Goal: Task Accomplishment & Management: Manage account settings

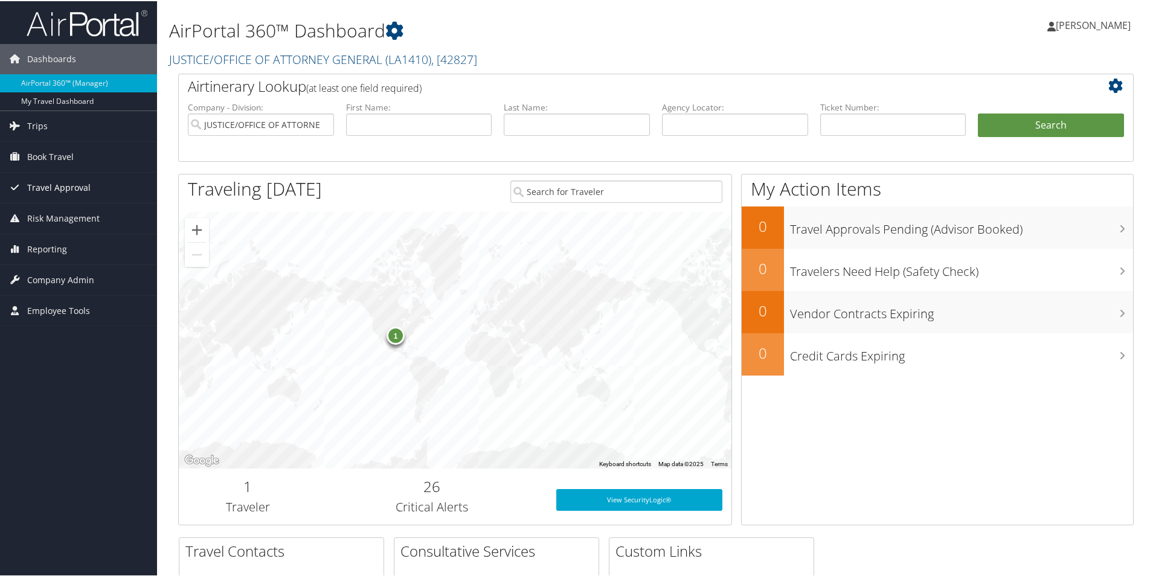
click at [59, 185] on span "Travel Approval" at bounding box center [58, 187] width 63 height 30
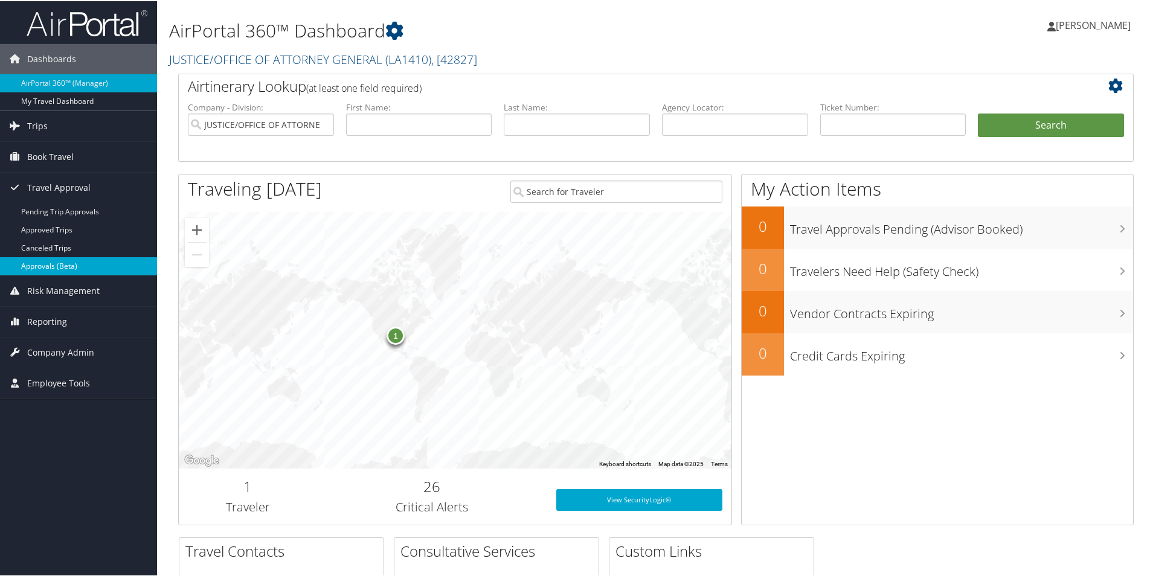
click at [63, 264] on link "Approvals (Beta)" at bounding box center [78, 265] width 157 height 18
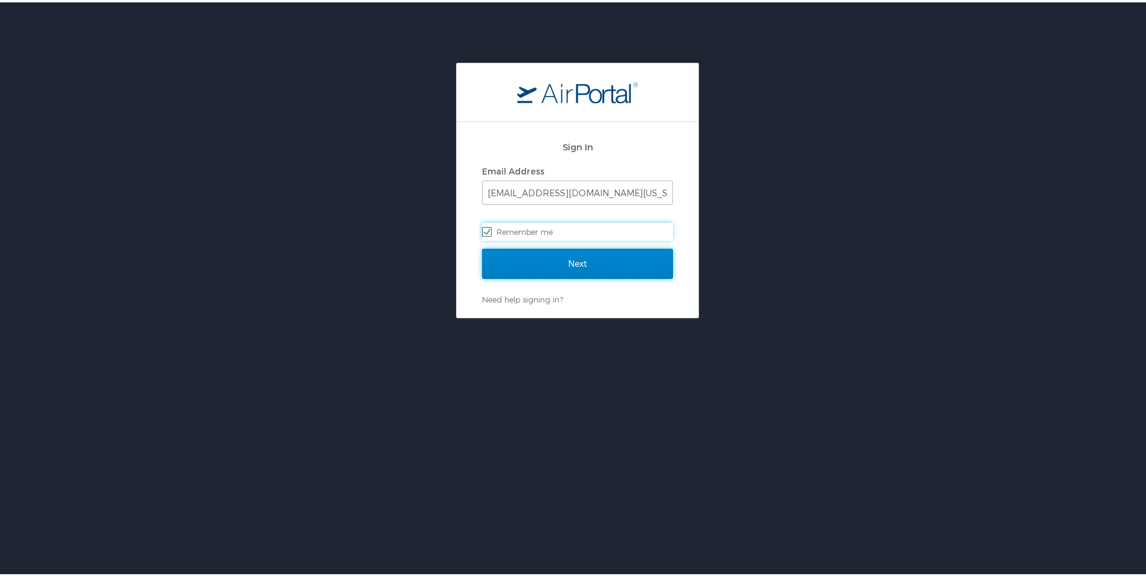
click at [559, 257] on input "Next" at bounding box center [577, 262] width 191 height 30
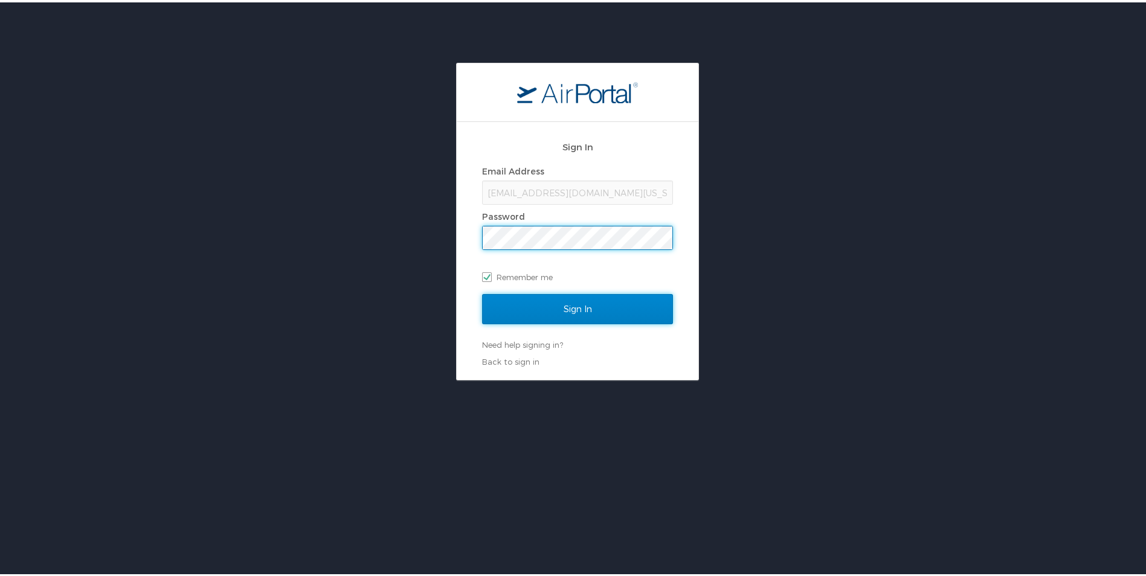
click at [571, 303] on input "Sign In" at bounding box center [577, 307] width 191 height 30
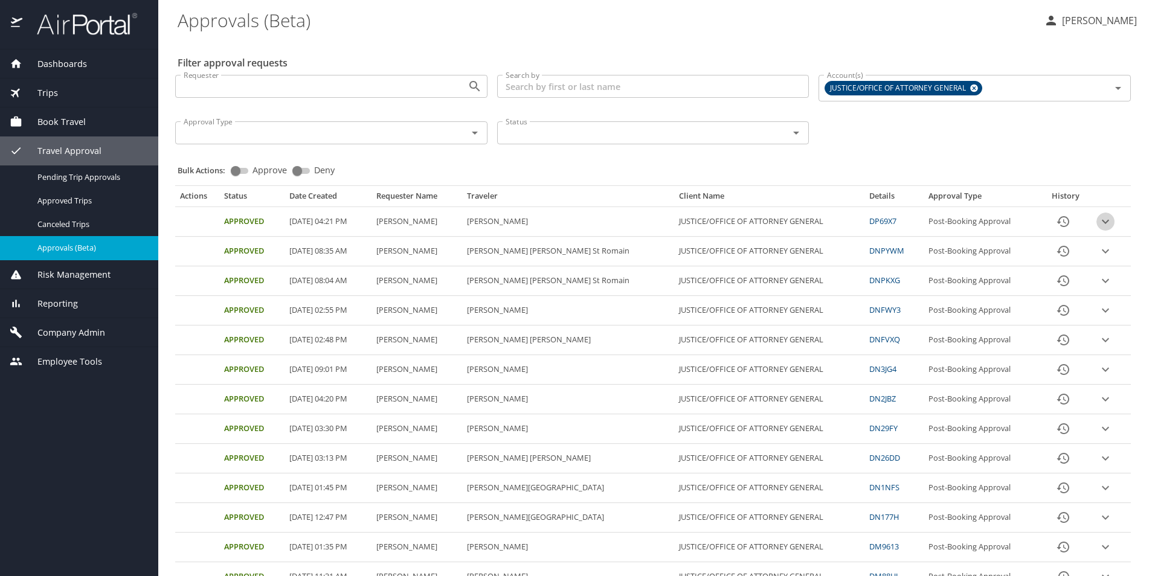
click at [1098, 217] on icon "expand row" at bounding box center [1105, 221] width 15 height 15
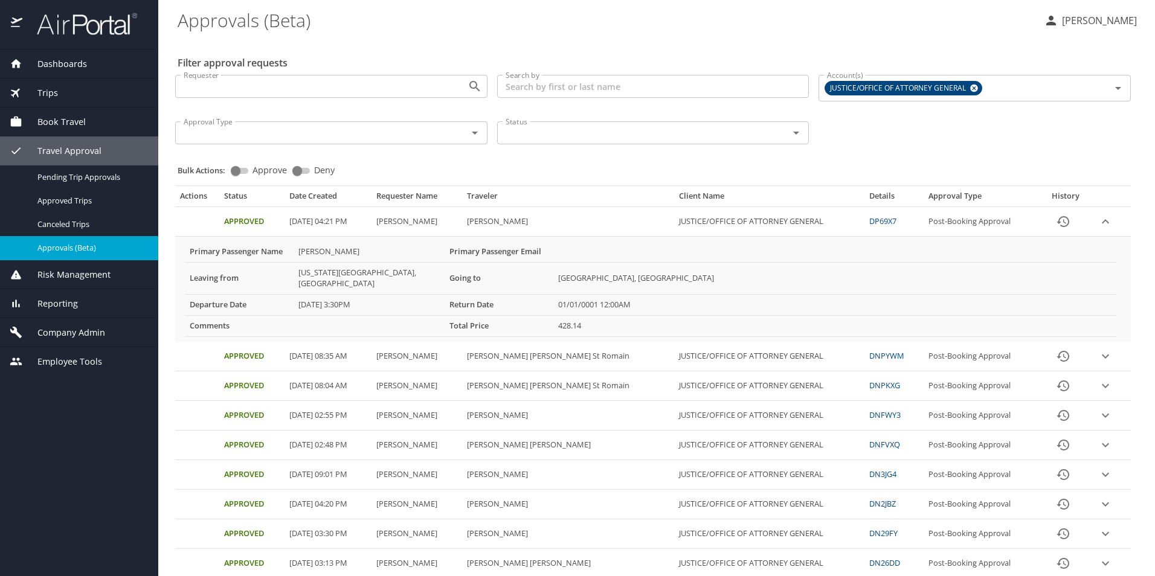
click at [1098, 468] on icon "expand row" at bounding box center [1105, 475] width 15 height 15
